Goal: Task Accomplishment & Management: Use online tool/utility

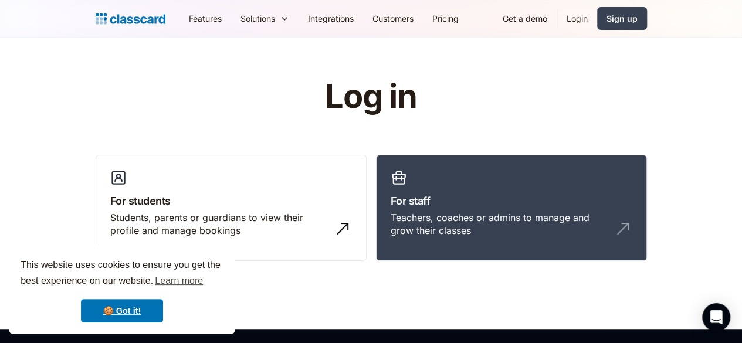
drag, startPoint x: 750, startPoint y: 79, endPoint x: 750, endPoint y: 22, distance: 57.4
click at [741, 22] on html "This website uses cookies to ensure you get the best experience on our website.…" at bounding box center [371, 171] width 742 height 343
click at [597, 21] on link "Login" at bounding box center [577, 18] width 40 height 26
click at [597, 19] on link "Login" at bounding box center [577, 18] width 40 height 26
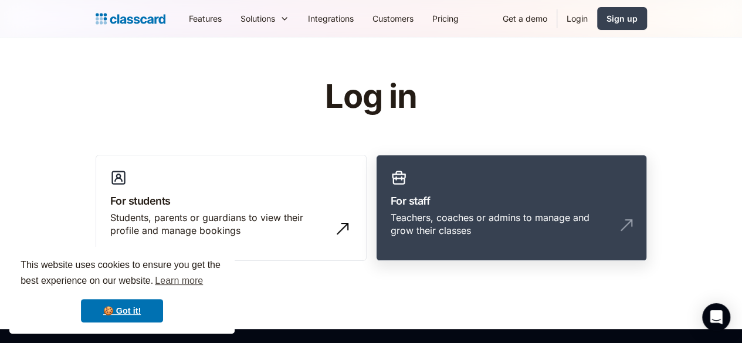
click at [468, 219] on div "Teachers, coaches or admins to manage and grow their classes" at bounding box center [499, 224] width 218 height 26
